Goal: Find specific fact

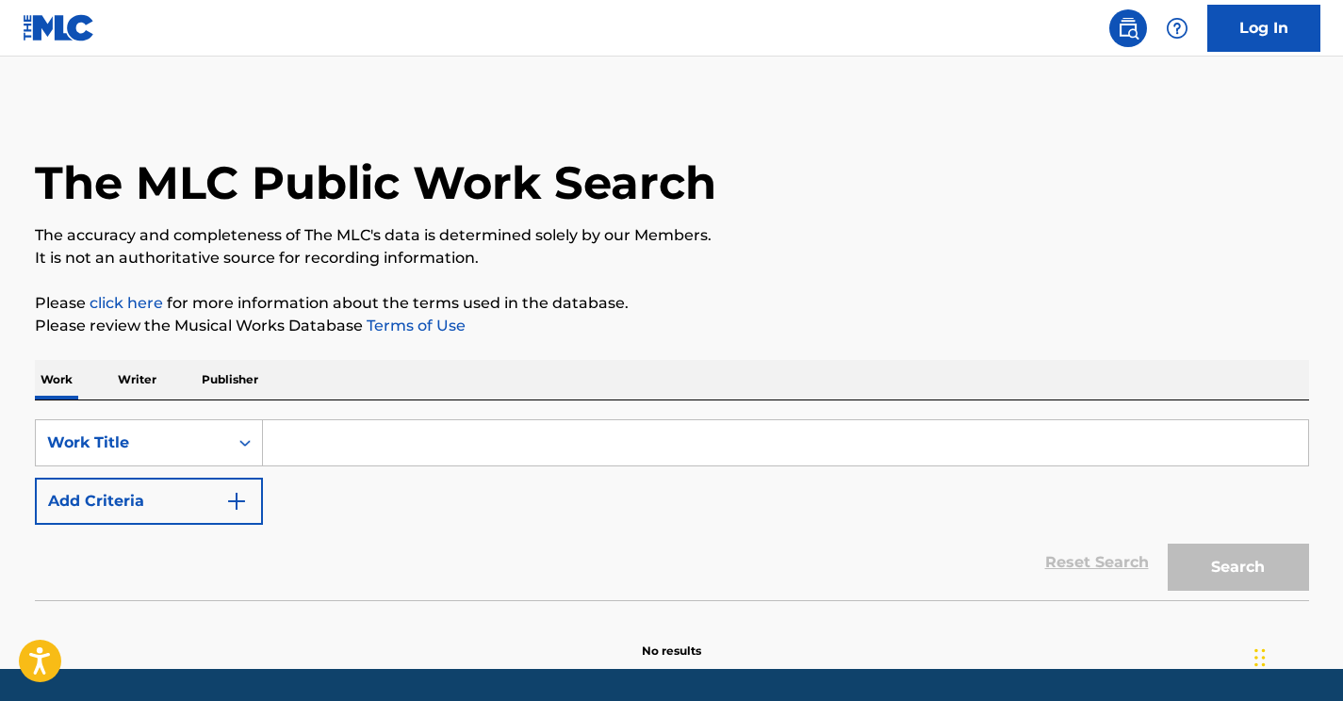
click at [194, 506] on button "Add Criteria" at bounding box center [149, 501] width 228 height 47
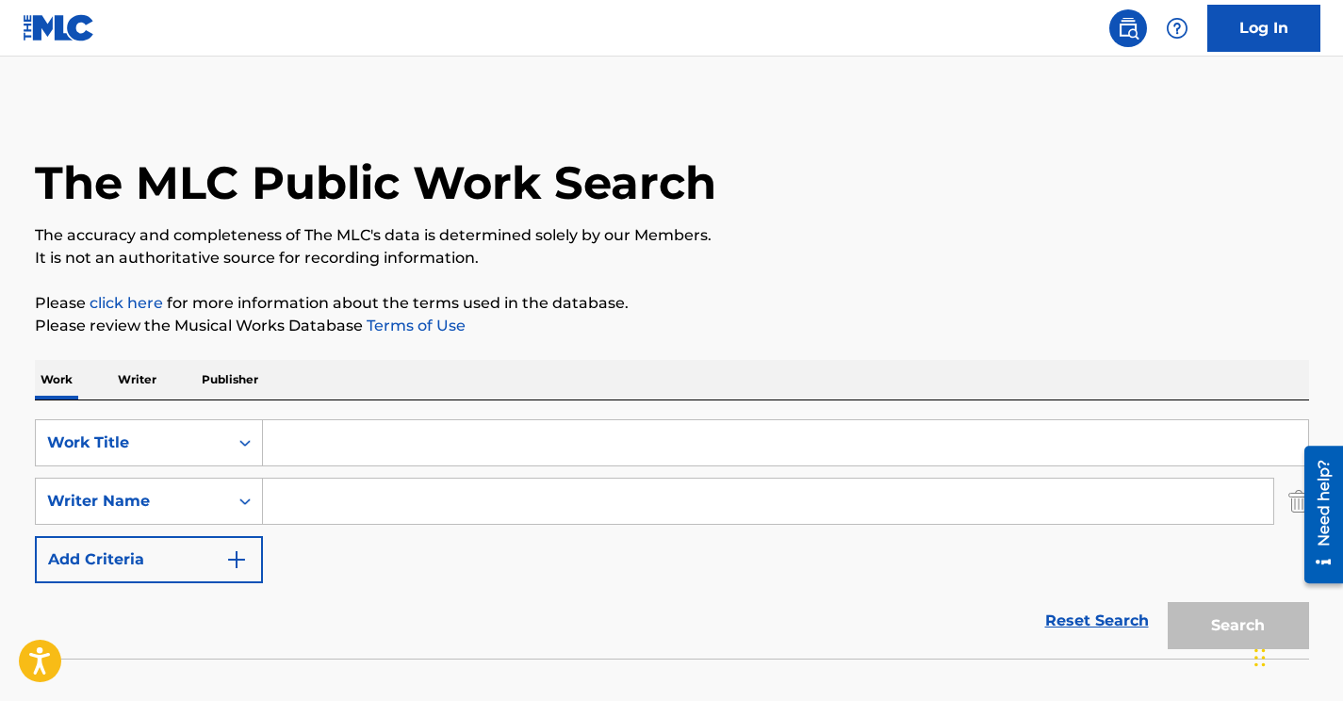
click at [299, 492] on input "Search Form" at bounding box center [768, 501] width 1010 height 45
paste input "Kamahortsau"
type input "Kamahortsau"
click at [391, 453] on input "Search Form" at bounding box center [785, 442] width 1045 height 45
paste input "Судно"
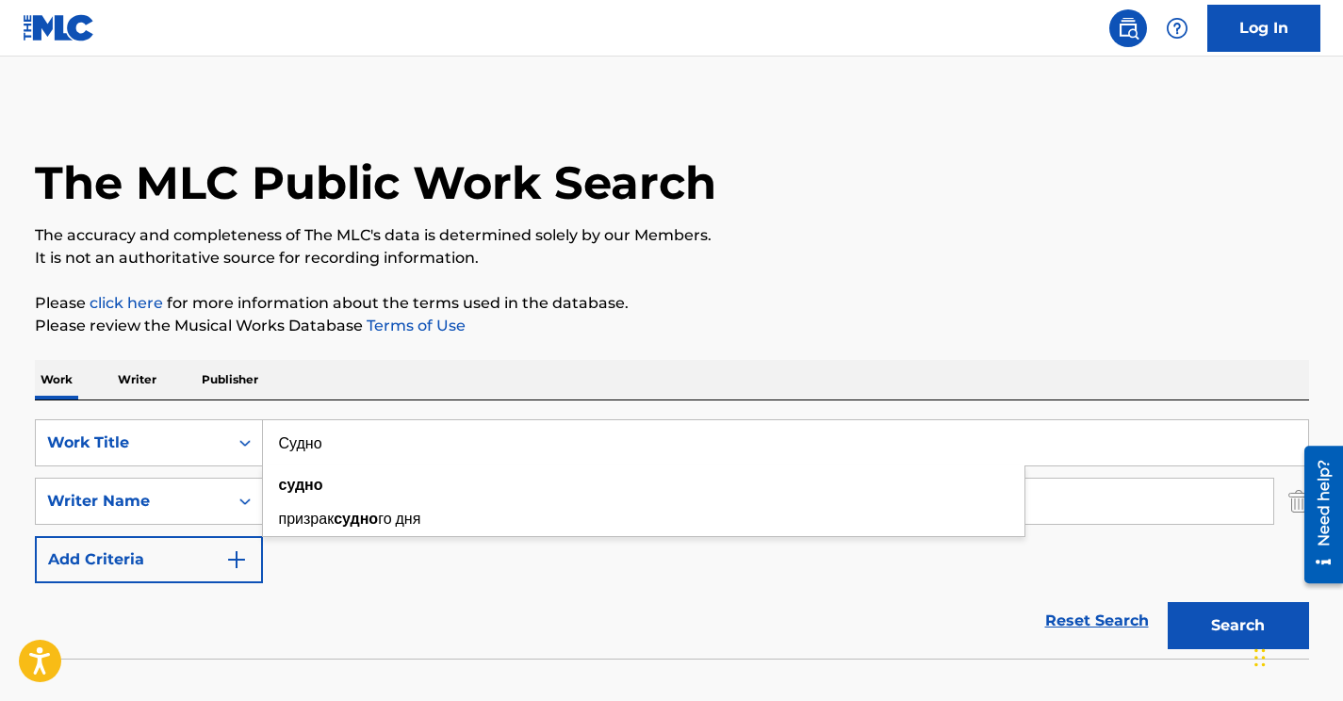
type input "Судно"
click at [1202, 620] on button "Search" at bounding box center [1238, 625] width 141 height 47
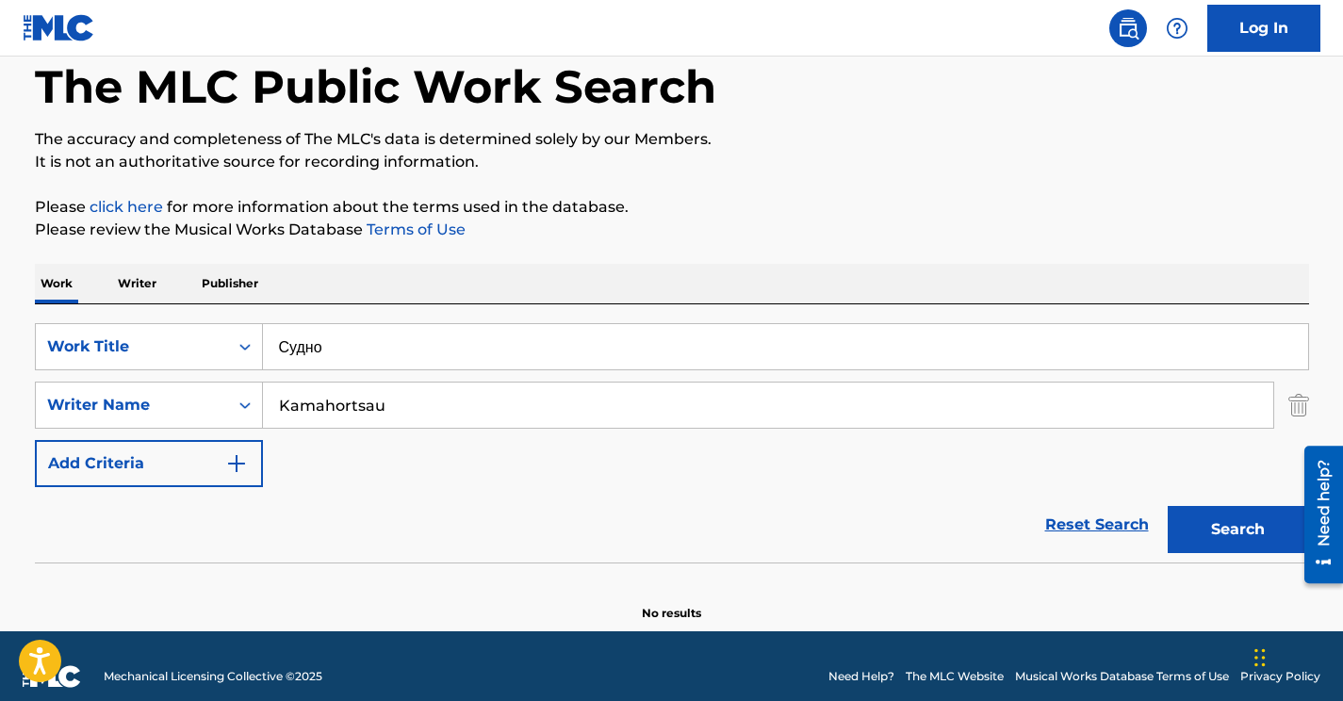
scroll to position [117, 0]
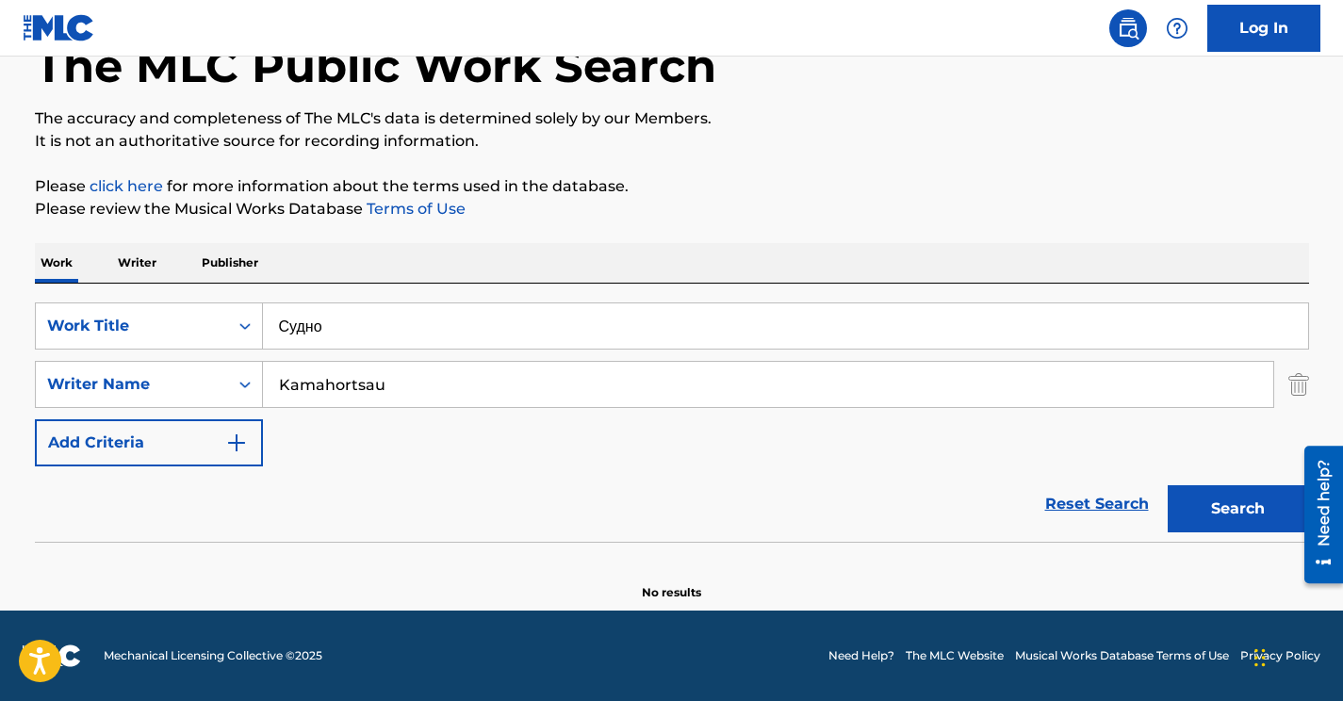
click at [1292, 386] on img "Search Form" at bounding box center [1298, 384] width 21 height 47
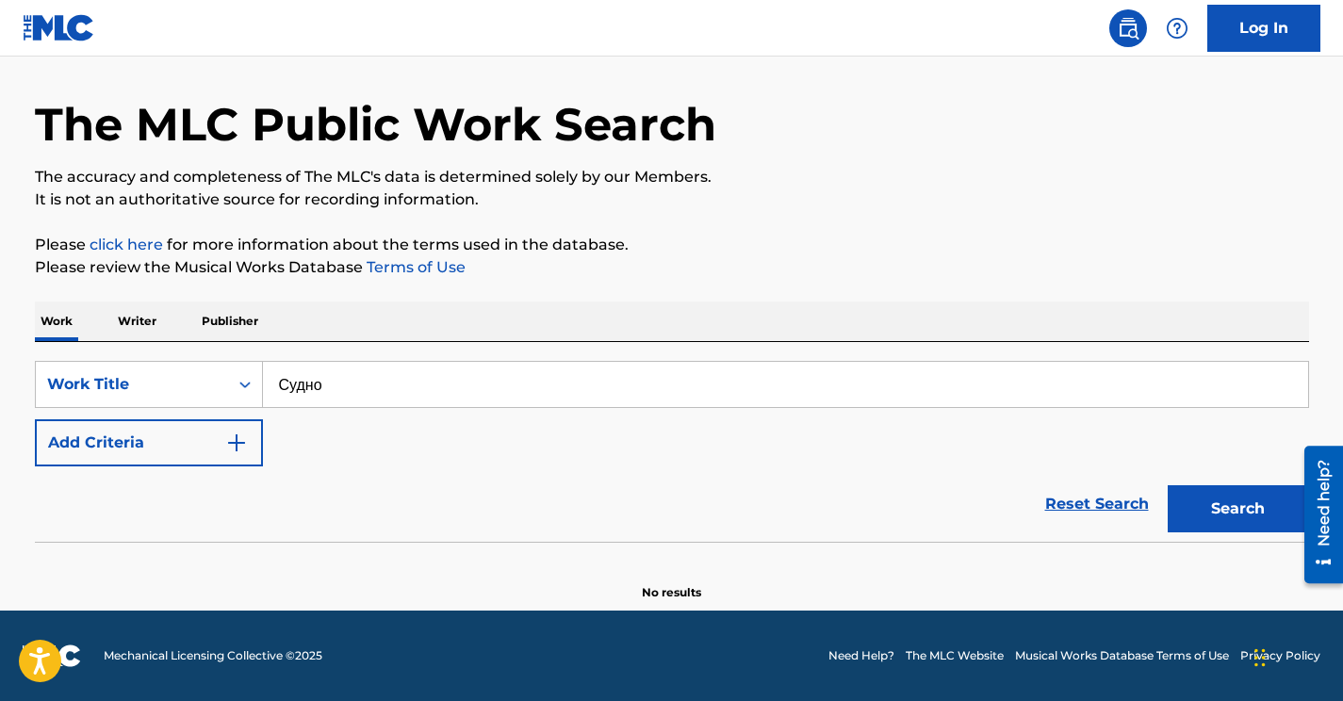
scroll to position [58, 0]
click at [205, 381] on div "Work Title" at bounding box center [132, 384] width 170 height 23
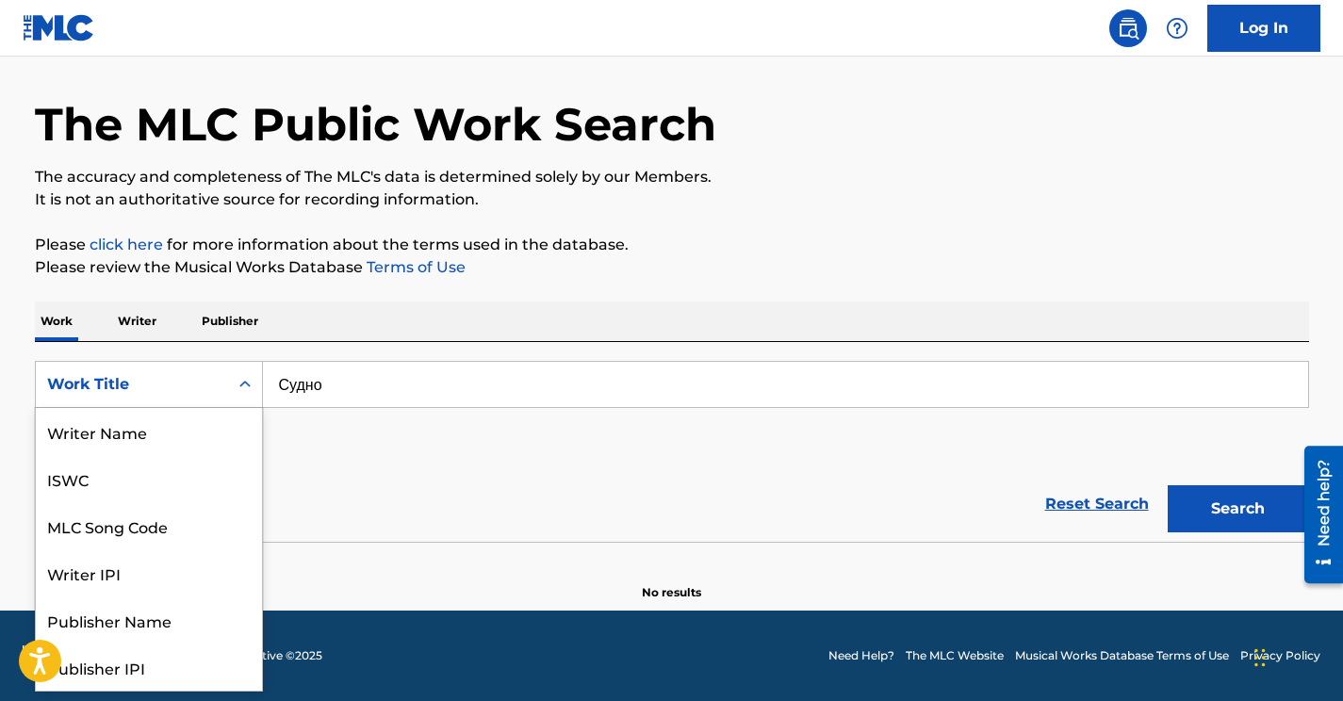
scroll to position [94, 0]
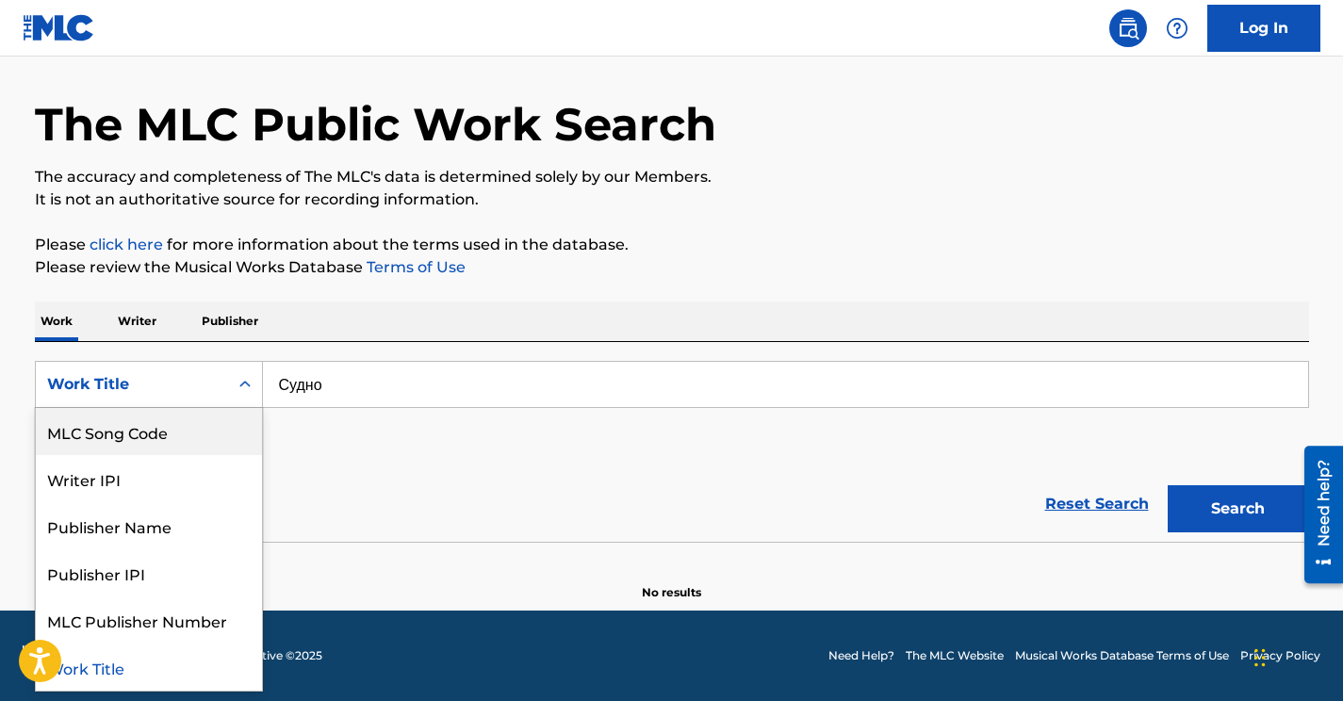
click at [172, 426] on div "MLC Song Code" at bounding box center [149, 431] width 226 height 47
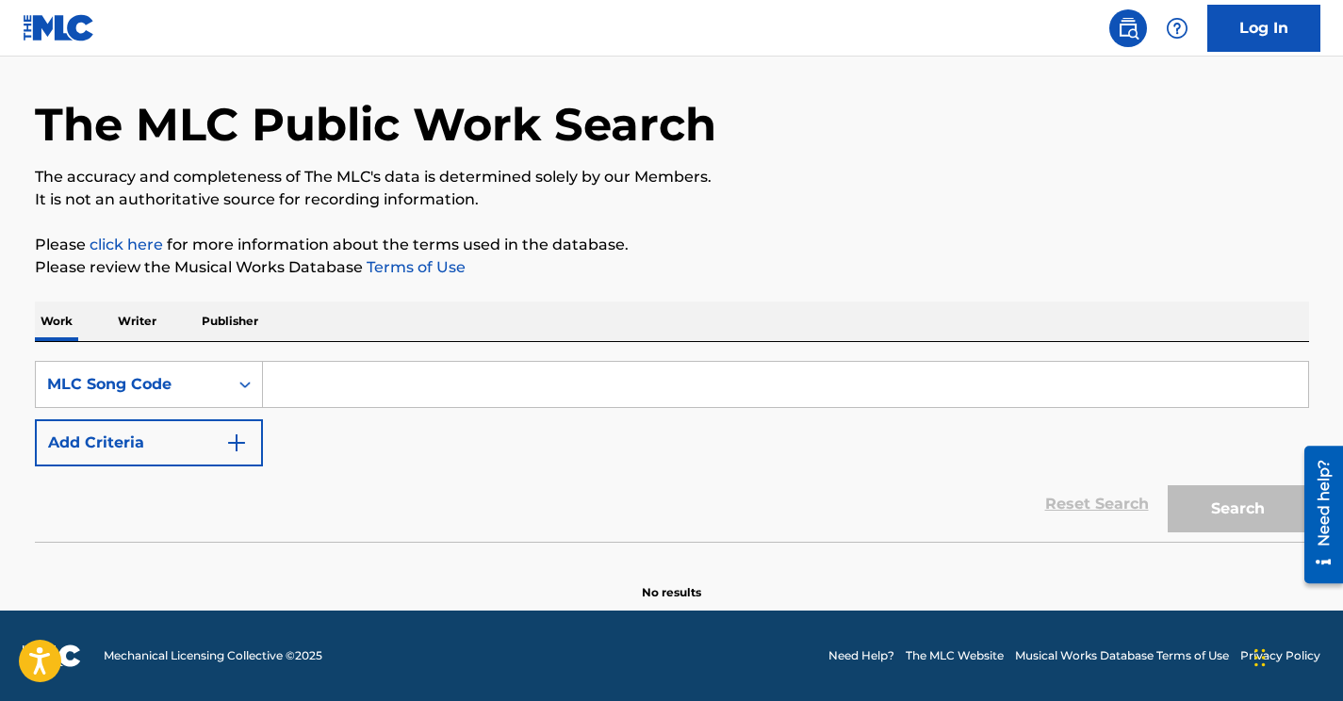
click at [368, 387] on input "Search Form" at bounding box center [785, 384] width 1045 height 45
paste input "SH1XDT"
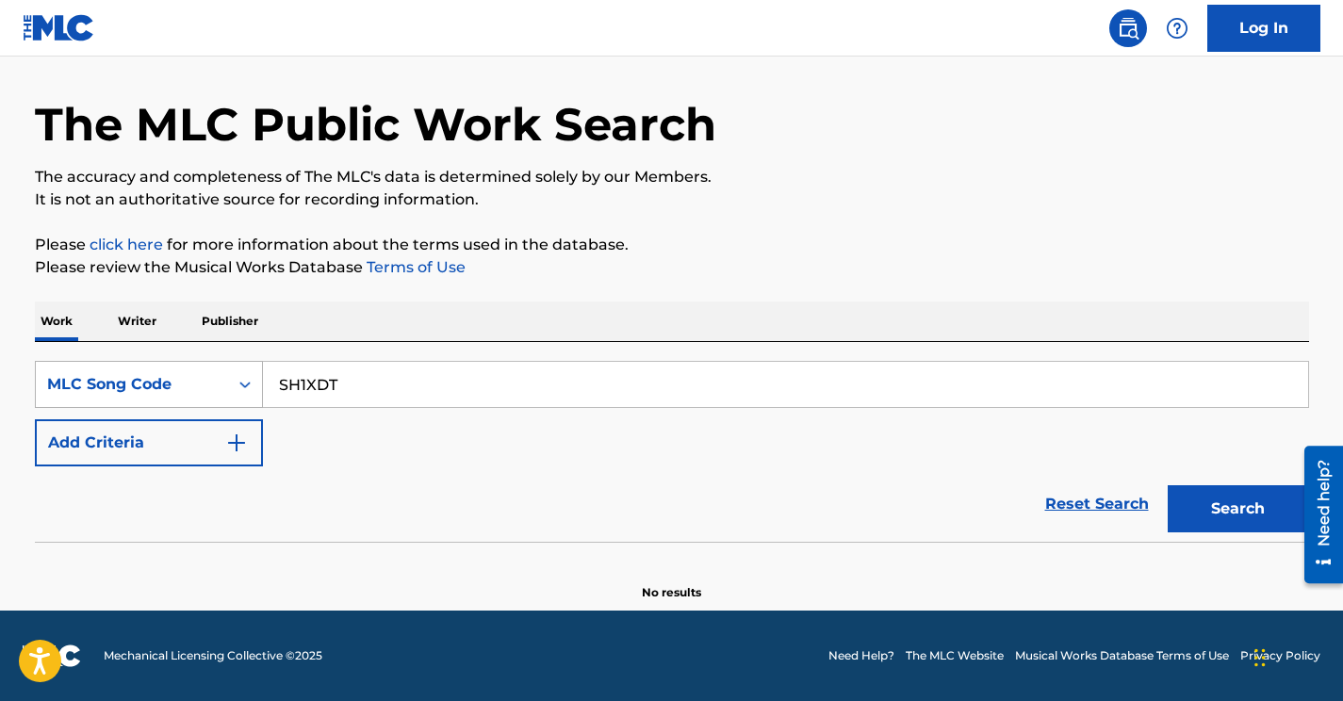
type input "SH1XDT"
click at [1168, 485] on button "Search" at bounding box center [1238, 508] width 141 height 47
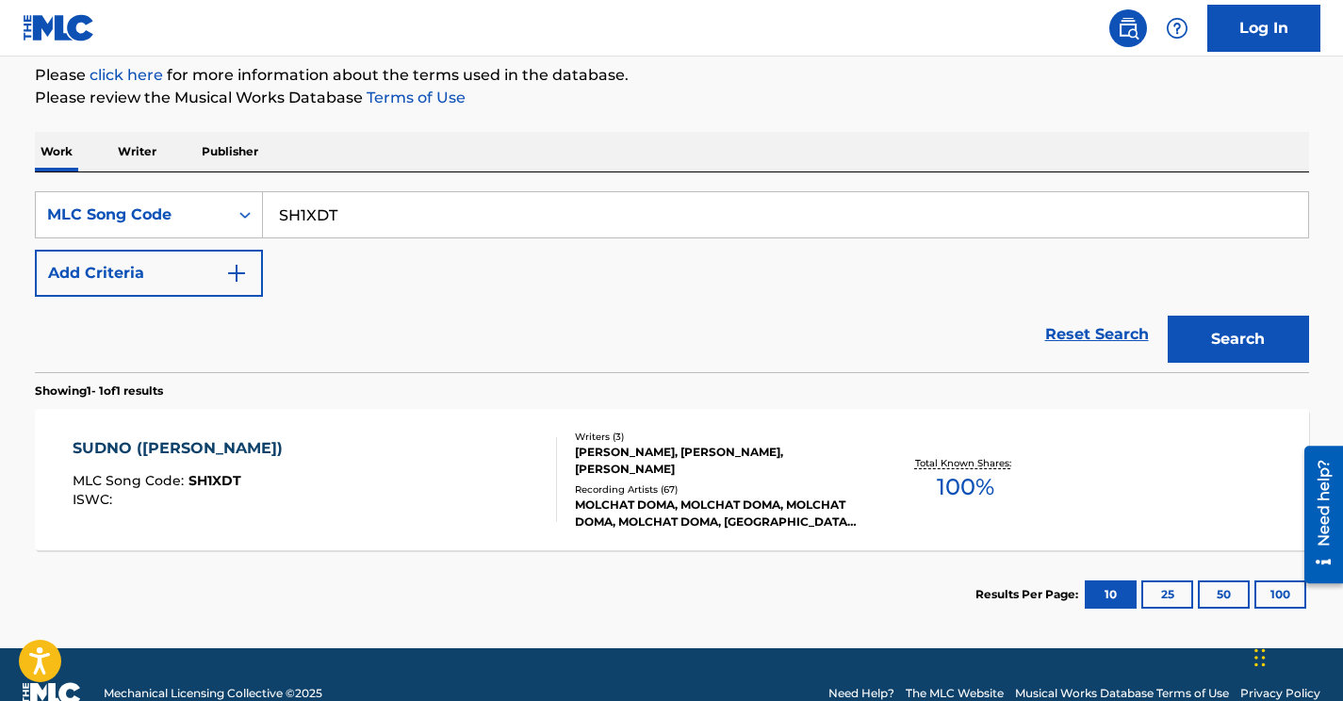
scroll to position [230, 0]
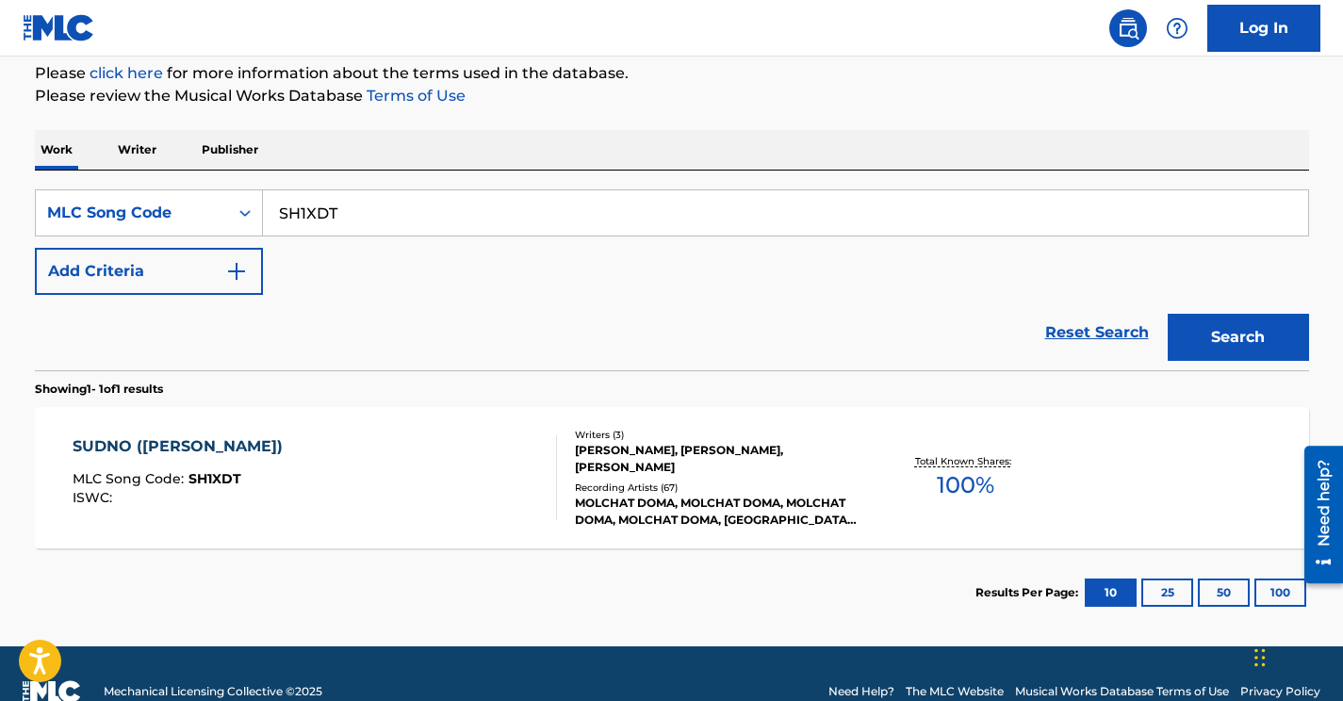
click at [219, 270] on button "Add Criteria" at bounding box center [149, 271] width 228 height 47
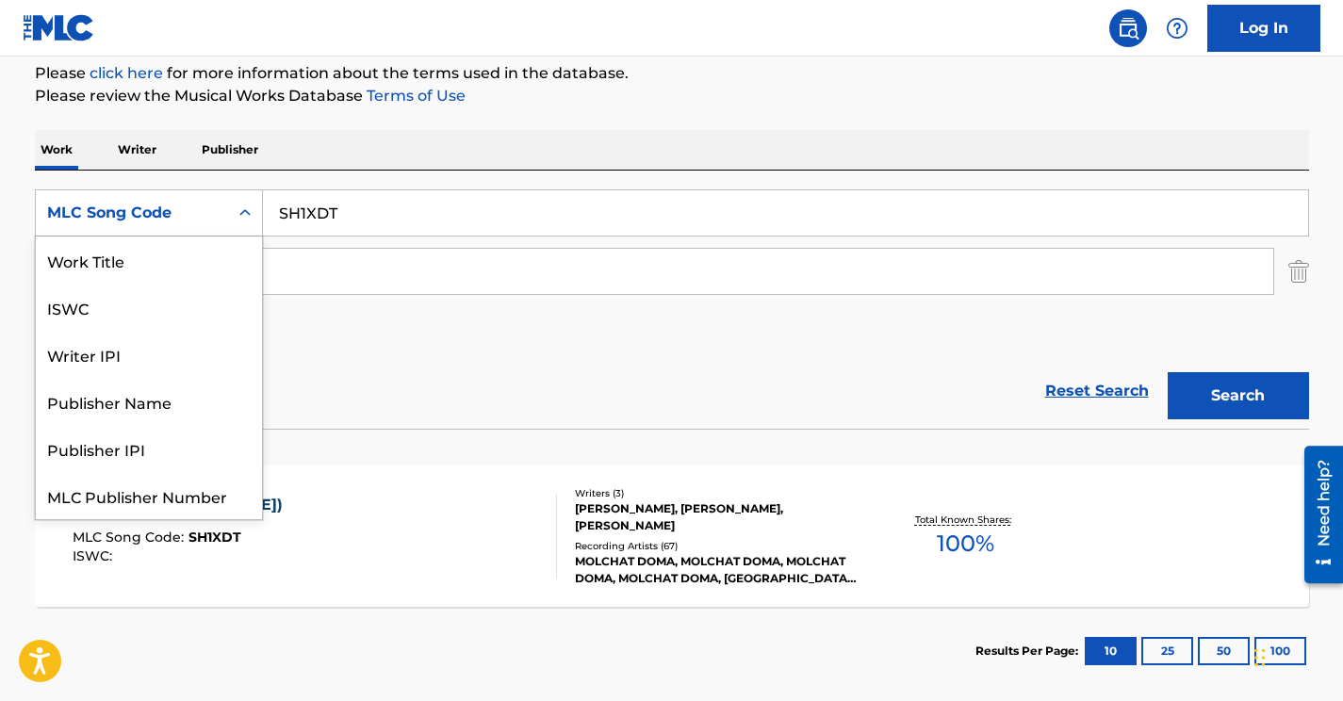
click at [188, 210] on div "MLC Song Code" at bounding box center [132, 213] width 170 height 23
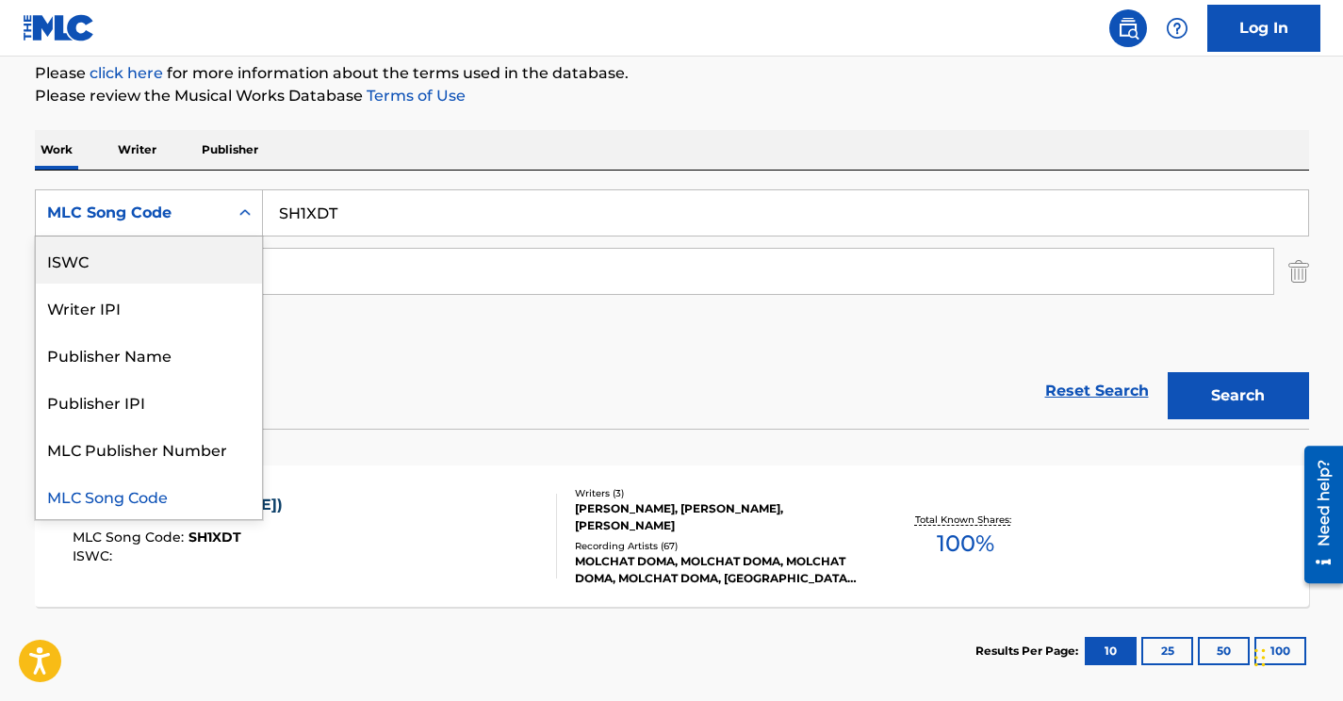
scroll to position [0, 0]
click at [137, 259] on div "Work Title" at bounding box center [149, 260] width 226 height 47
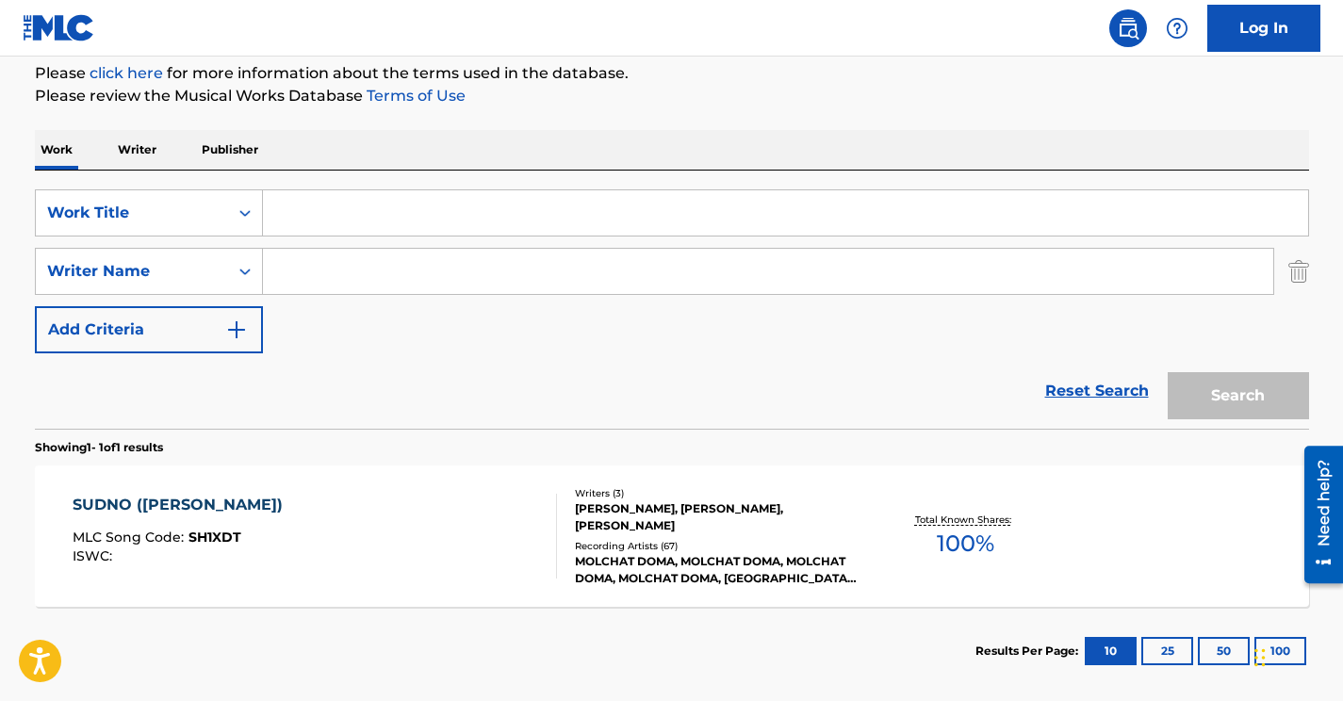
click at [326, 207] on input "Search Form" at bounding box center [785, 212] width 1045 height 45
paste input "Sudno - [PERSON_NAME]"
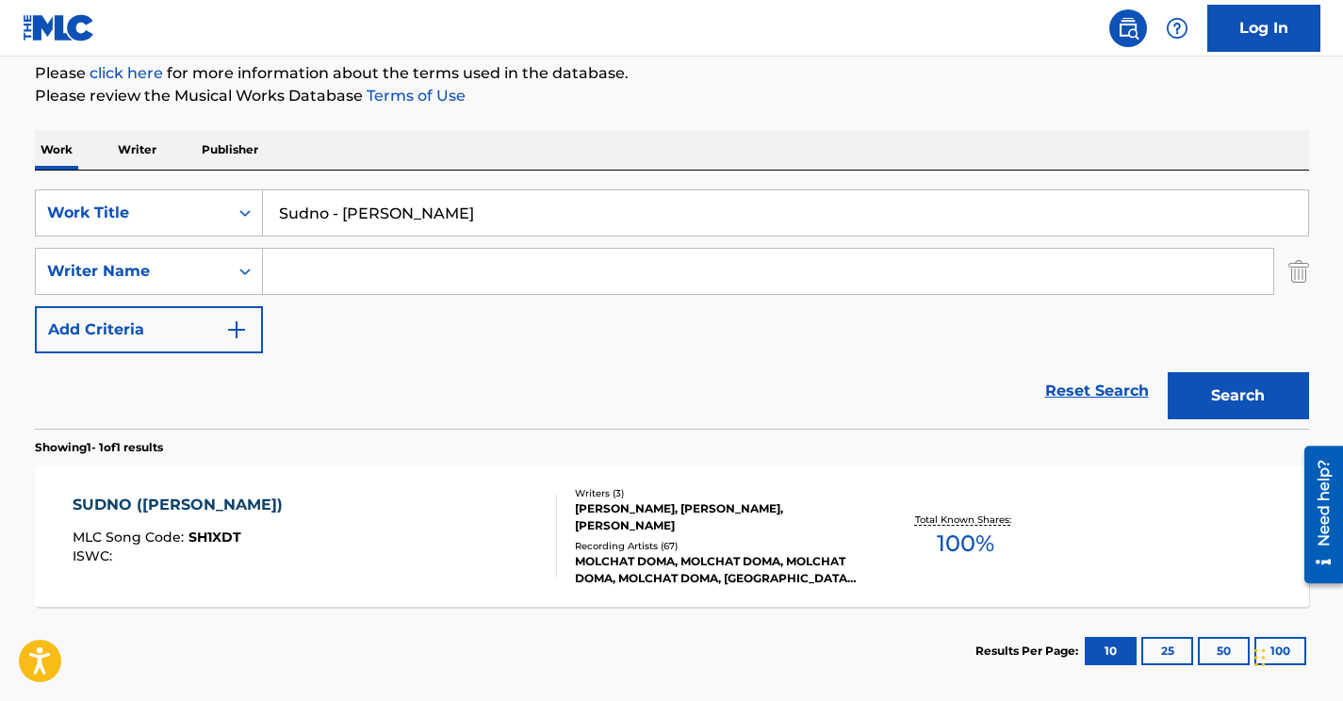
click at [342, 213] on input "Sudno - [PERSON_NAME]" at bounding box center [785, 212] width 1045 height 45
type input "[PERSON_NAME]"
click at [313, 265] on input "Search Form" at bounding box center [768, 271] width 1010 height 45
paste input "Kamahortsau"
type input "Kamahortsau"
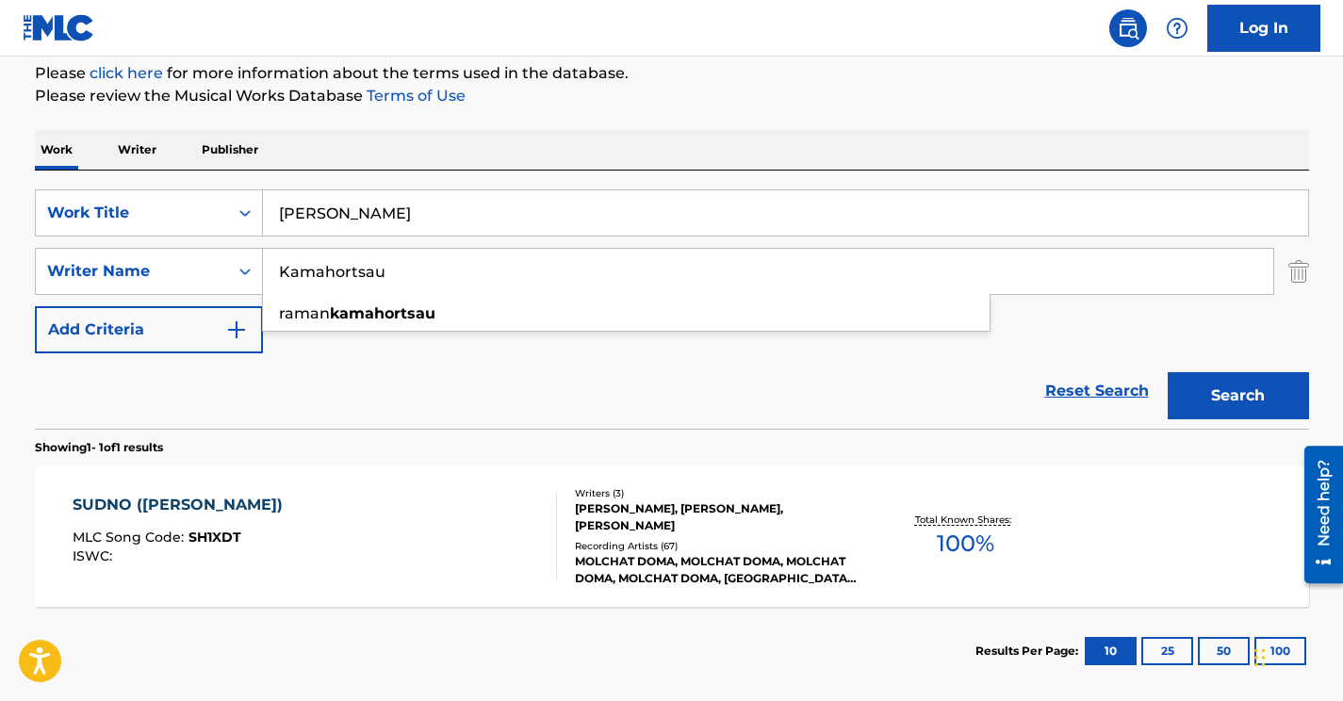
click at [373, 399] on div "Reset Search Search" at bounding box center [672, 390] width 1274 height 75
click at [1250, 394] on button "Search" at bounding box center [1238, 395] width 141 height 47
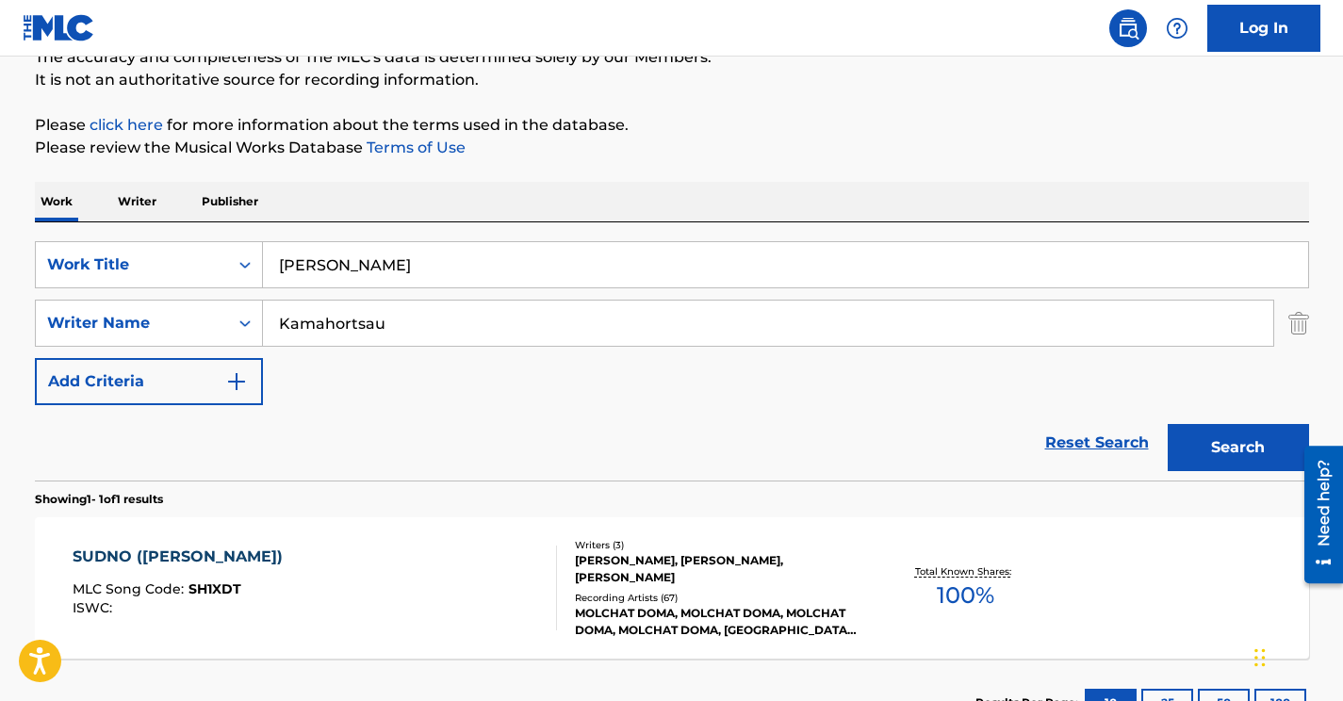
scroll to position [230, 0]
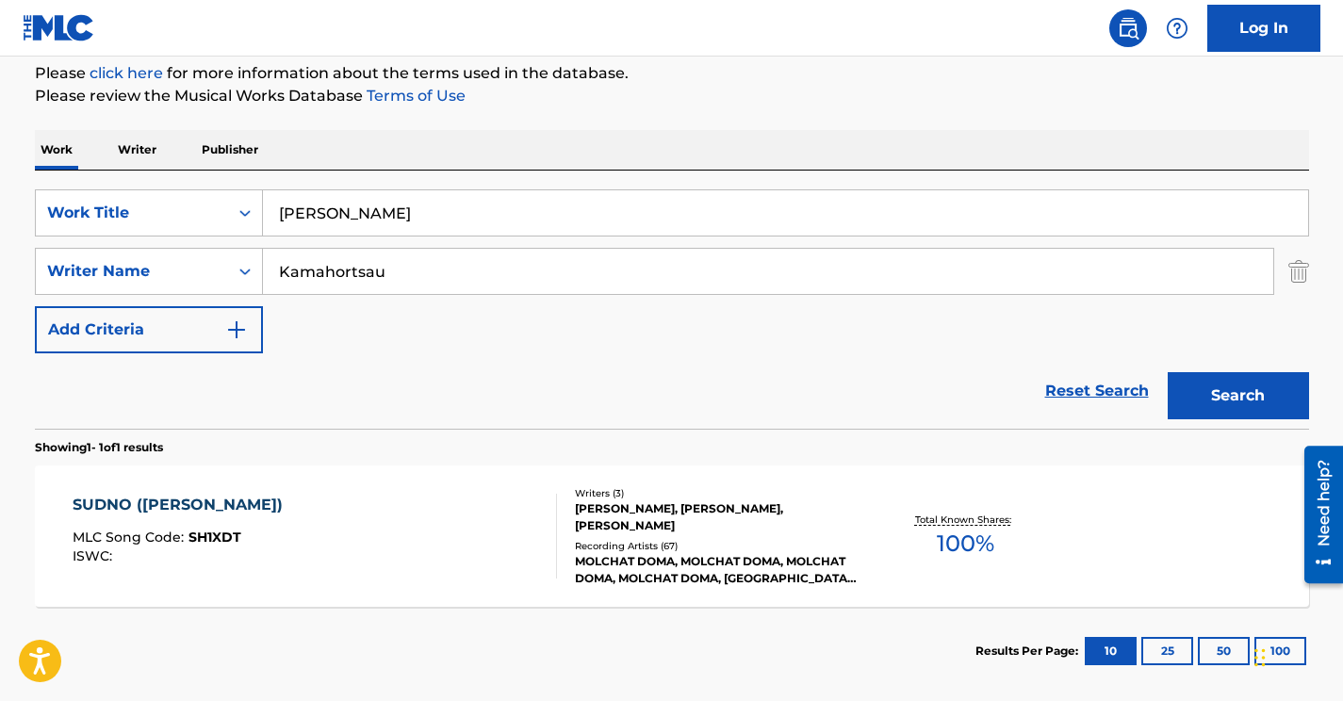
click at [391, 521] on div "SUDNO ([PERSON_NAME]) MLC Song Code : SH1XDT ISWC :" at bounding box center [315, 536] width 484 height 85
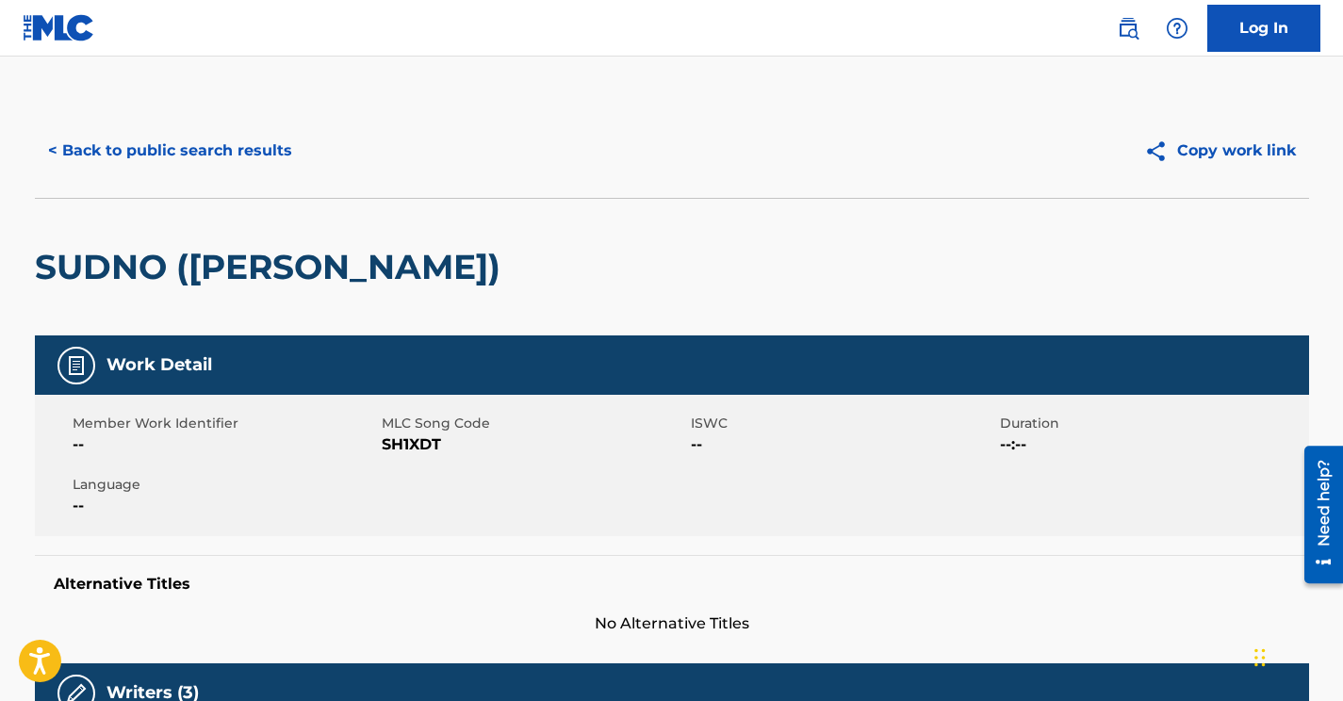
click at [425, 447] on span "SH1XDT" at bounding box center [534, 445] width 304 height 23
copy span "SH1XDT"
click at [267, 150] on button "< Back to public search results" at bounding box center [170, 150] width 270 height 47
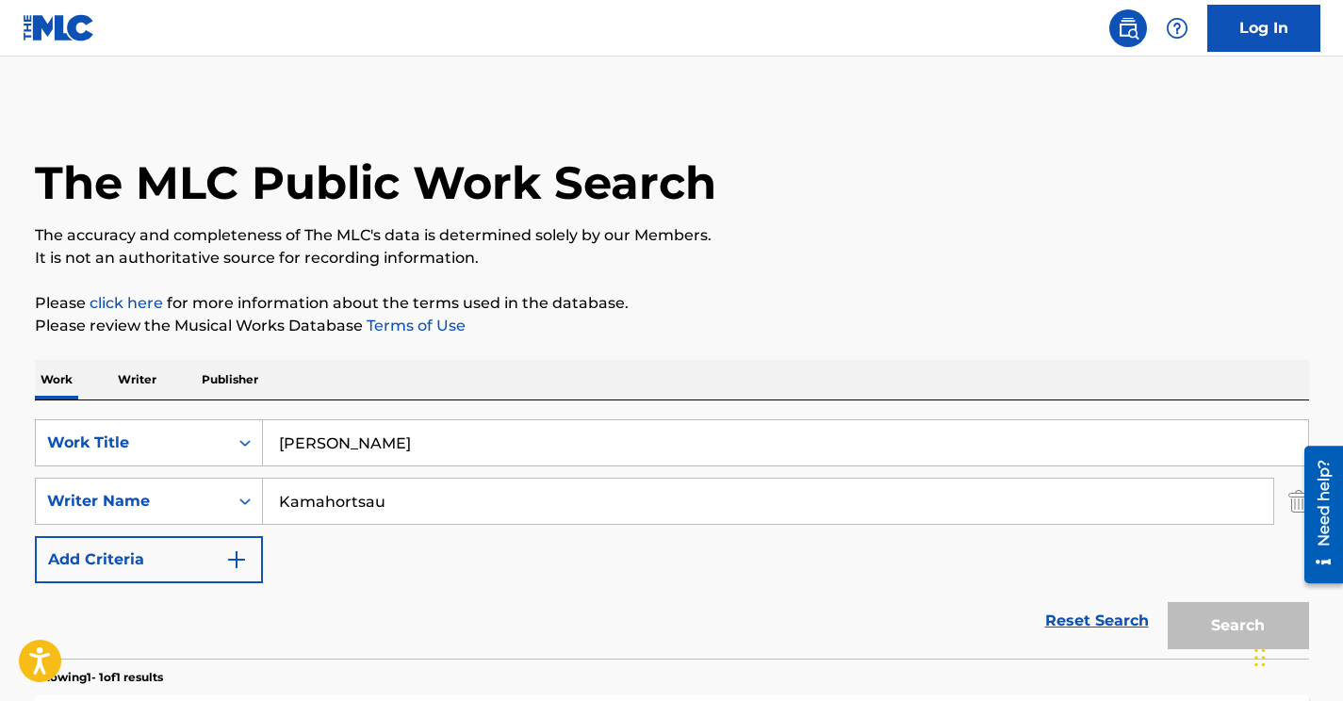
scroll to position [217, 0]
